Goal: Navigation & Orientation: Find specific page/section

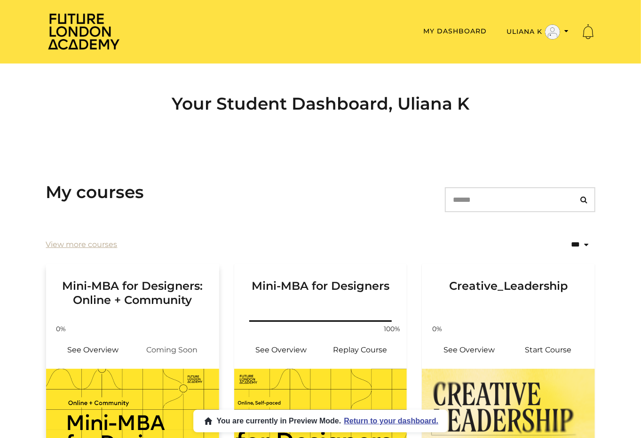
click at [161, 301] on h3 "Mini-MBA for Designers: Online + Community" at bounding box center [132, 285] width 151 height 43
click at [391, 59] on div "Future [GEOGRAPHIC_DATA] Toggle menu Menu My Dashboard Uliana K Admin My Dashbo…" at bounding box center [321, 32] width 565 height 64
click at [98, 246] on link "View more courses" at bounding box center [82, 244] width 72 height 11
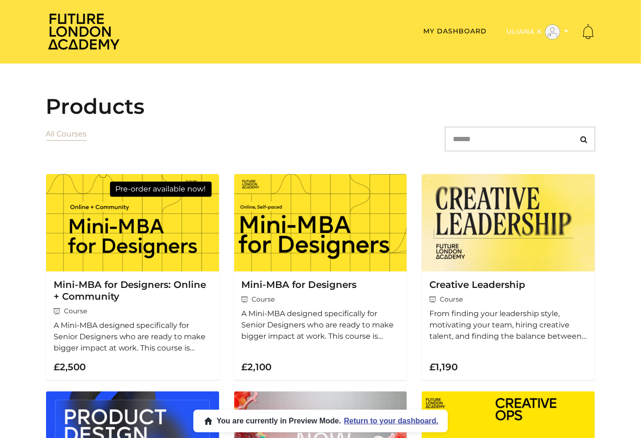
click at [530, 32] on button "Uliana K" at bounding box center [538, 32] width 68 height 16
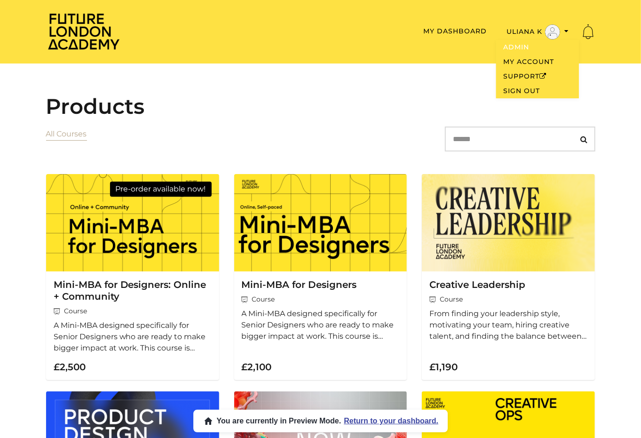
click at [517, 50] on link "Admin" at bounding box center [537, 47] width 83 height 15
